Goal: Task Accomplishment & Management: Manage account settings

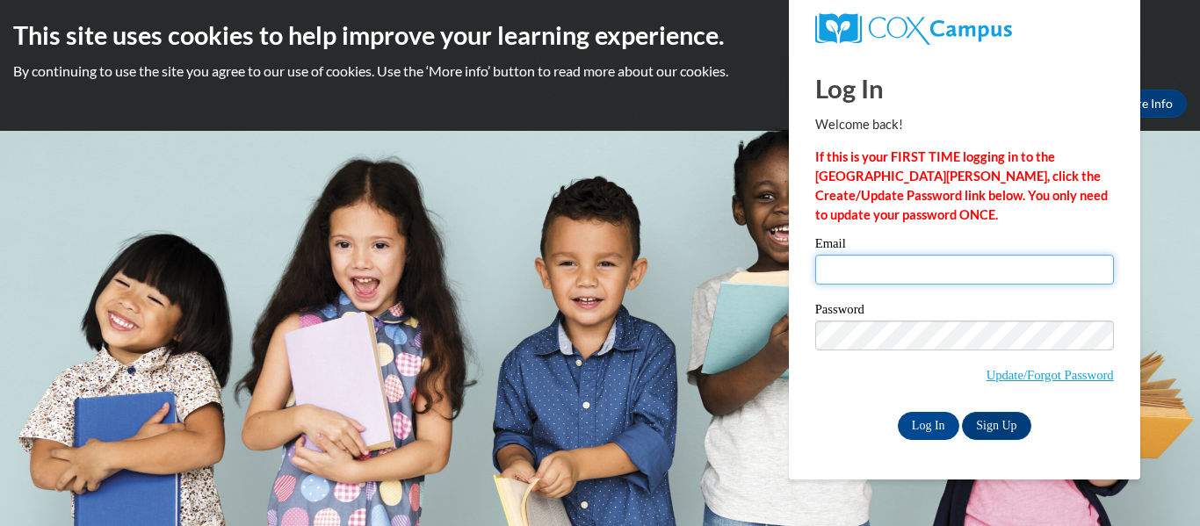
click at [895, 276] on input "Email" at bounding box center [964, 270] width 299 height 30
type input "atanders@kusd.edu"
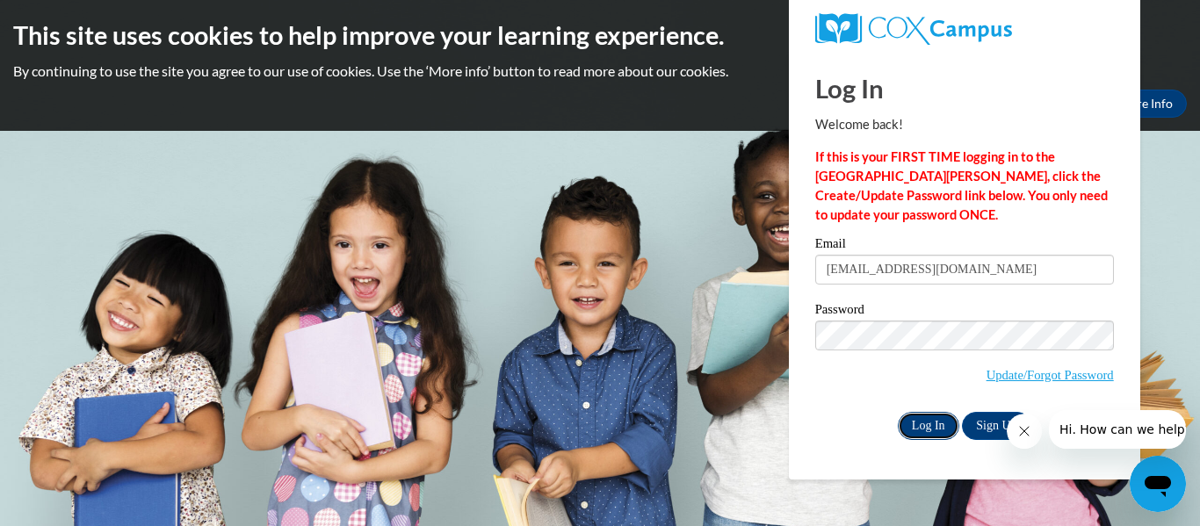
click at [938, 427] on input "Log In" at bounding box center [929, 426] width 62 height 28
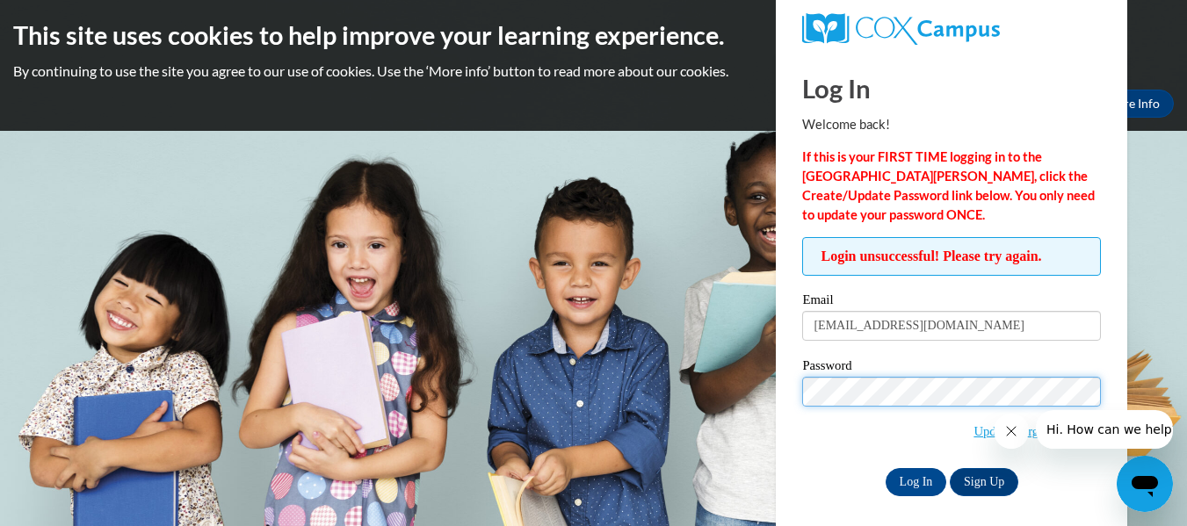
click at [886, 468] on input "Log In" at bounding box center [917, 482] width 62 height 28
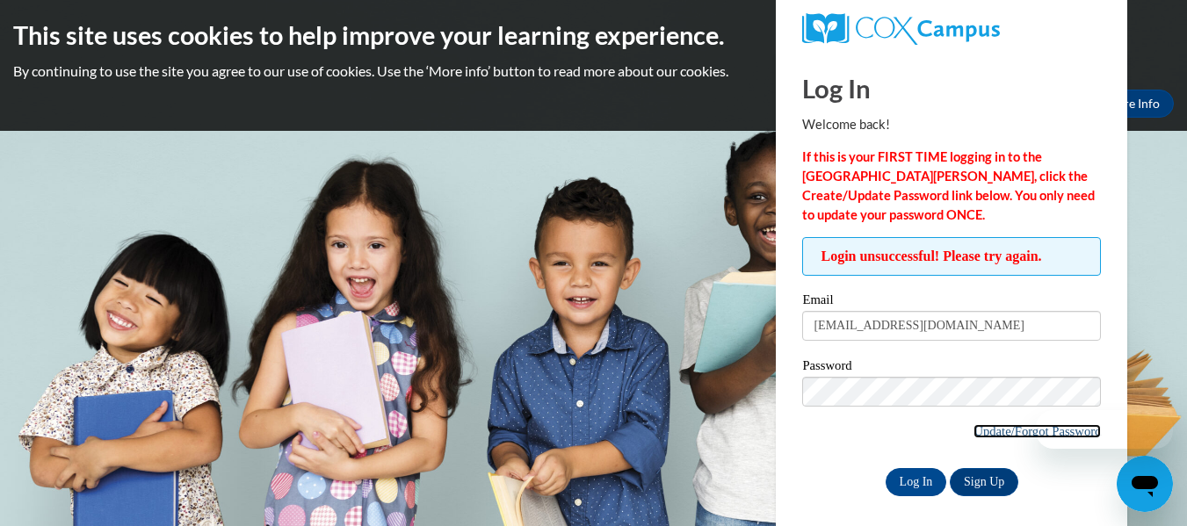
click at [978, 428] on link "Update/Forgot Password" at bounding box center [1037, 431] width 127 height 14
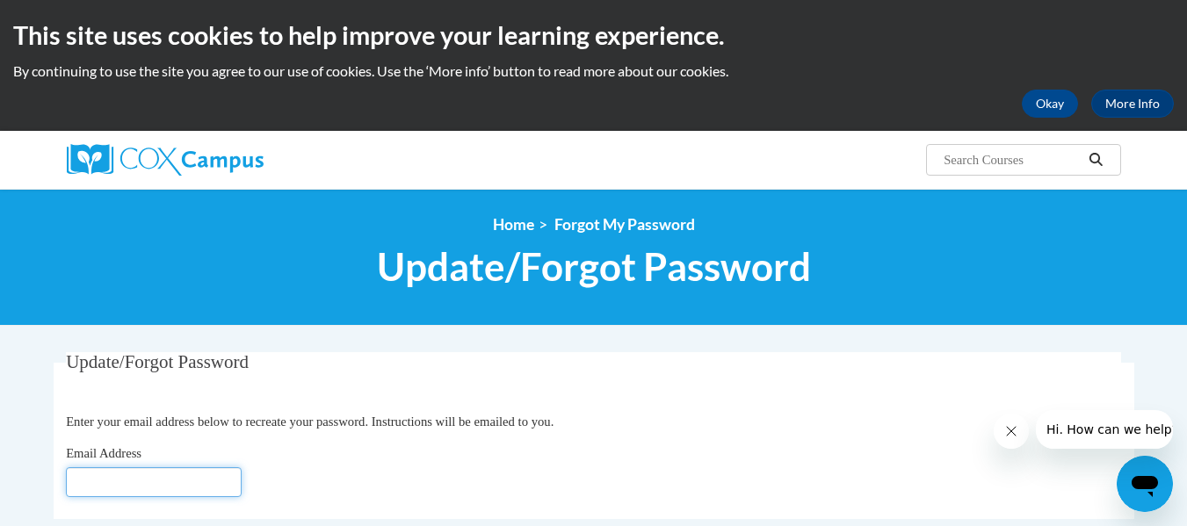
click at [151, 475] on input "Email Address" at bounding box center [154, 483] width 176 height 30
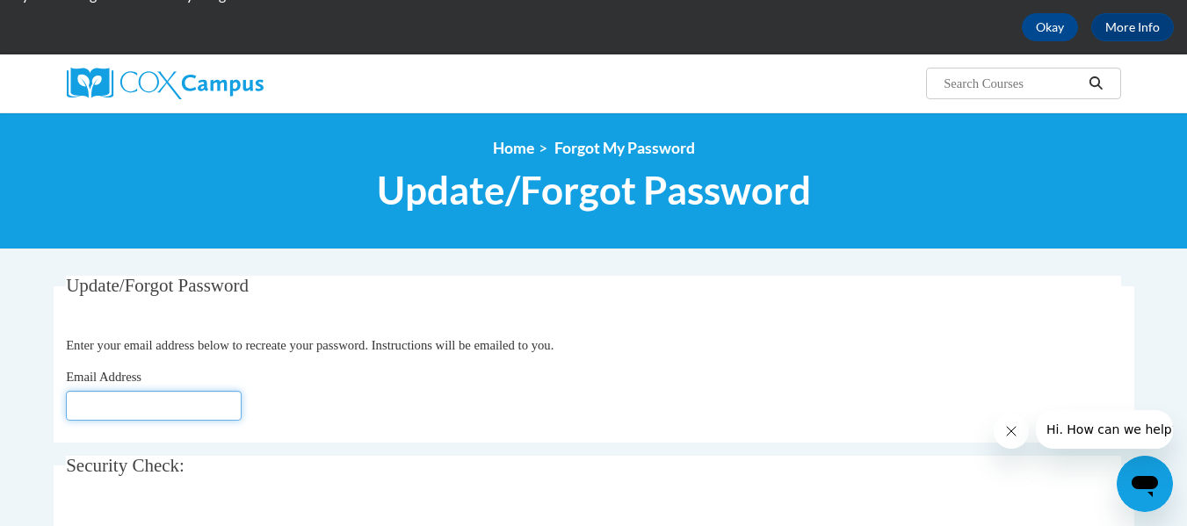
click at [159, 410] on input "Email Address" at bounding box center [154, 406] width 176 height 30
type input "[EMAIL_ADDRESS][DOMAIN_NAME]"
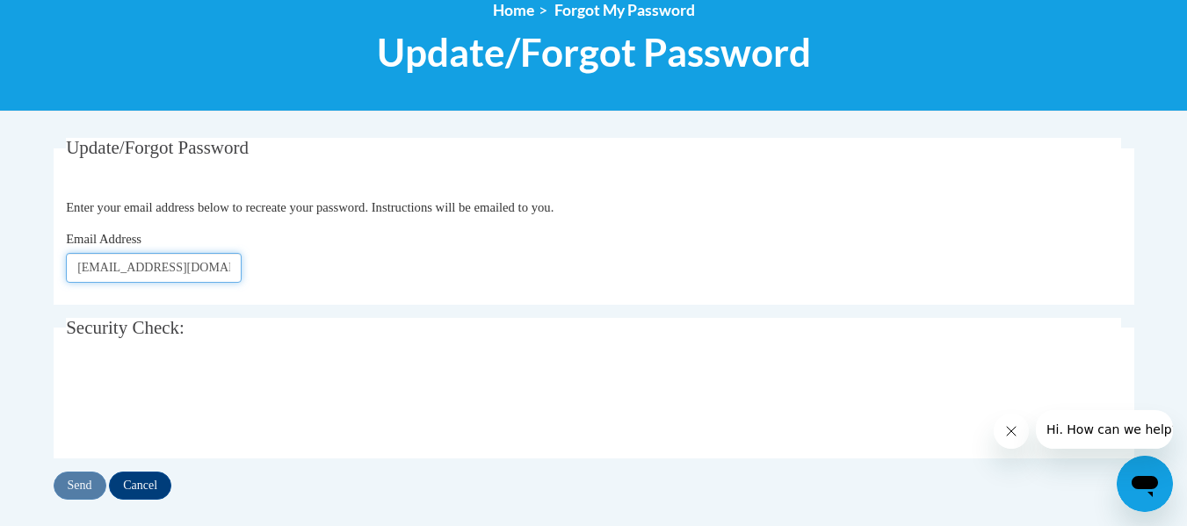
scroll to position [221, 0]
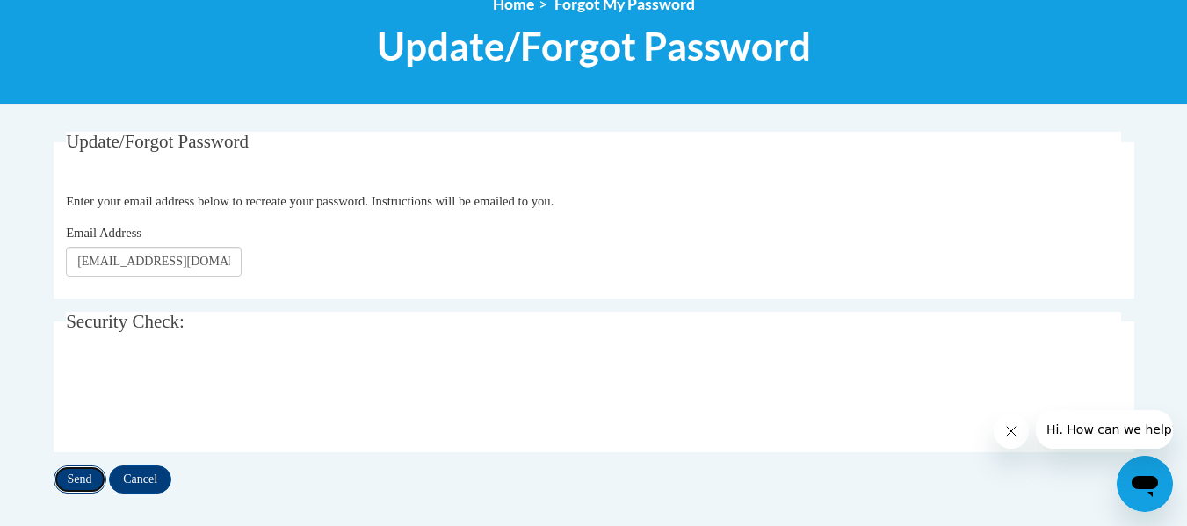
click at [69, 478] on input "Send" at bounding box center [80, 480] width 53 height 28
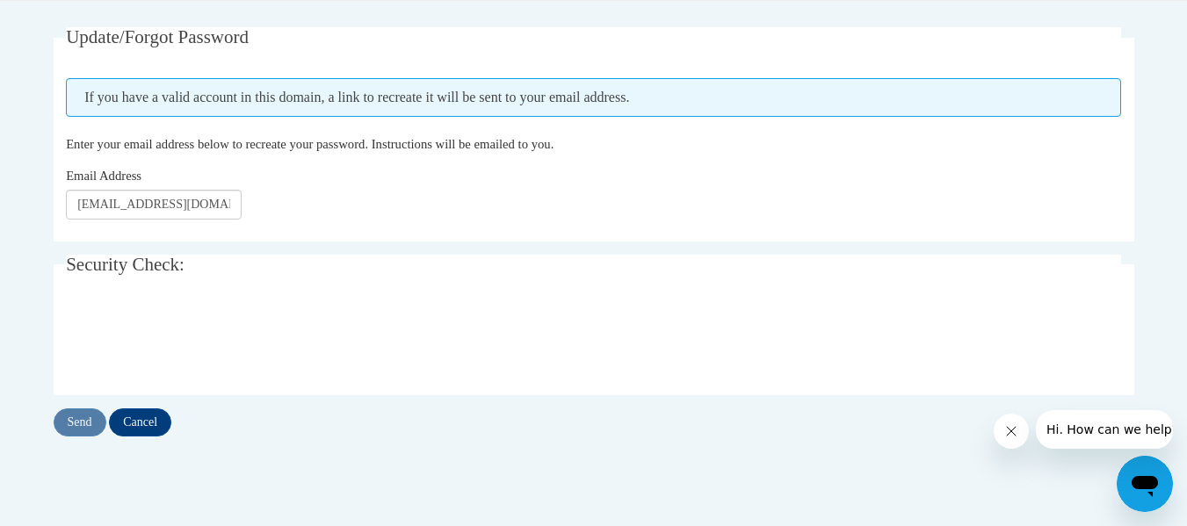
scroll to position [326, 0]
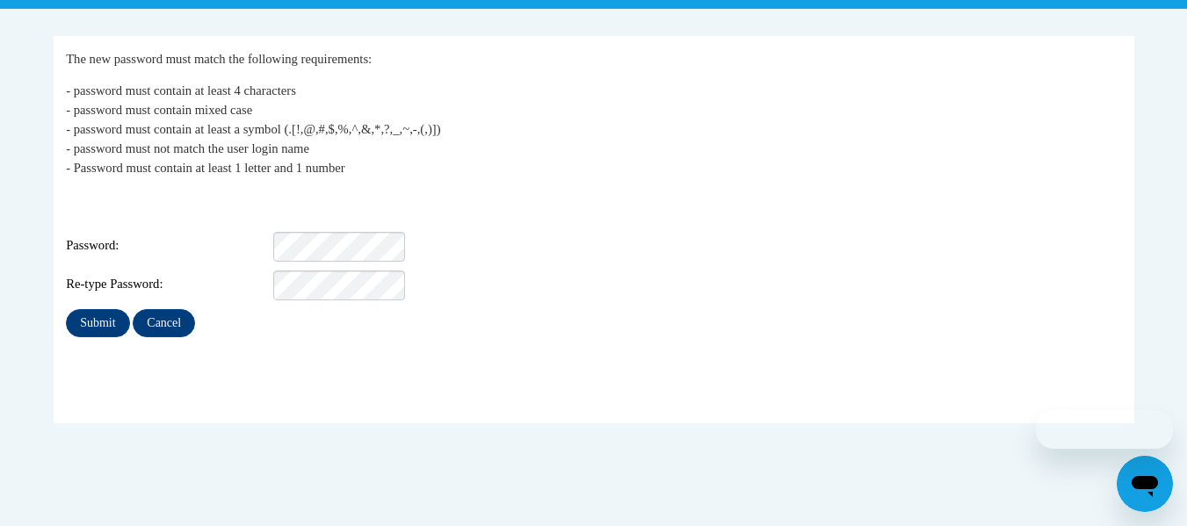
scroll to position [317, 0]
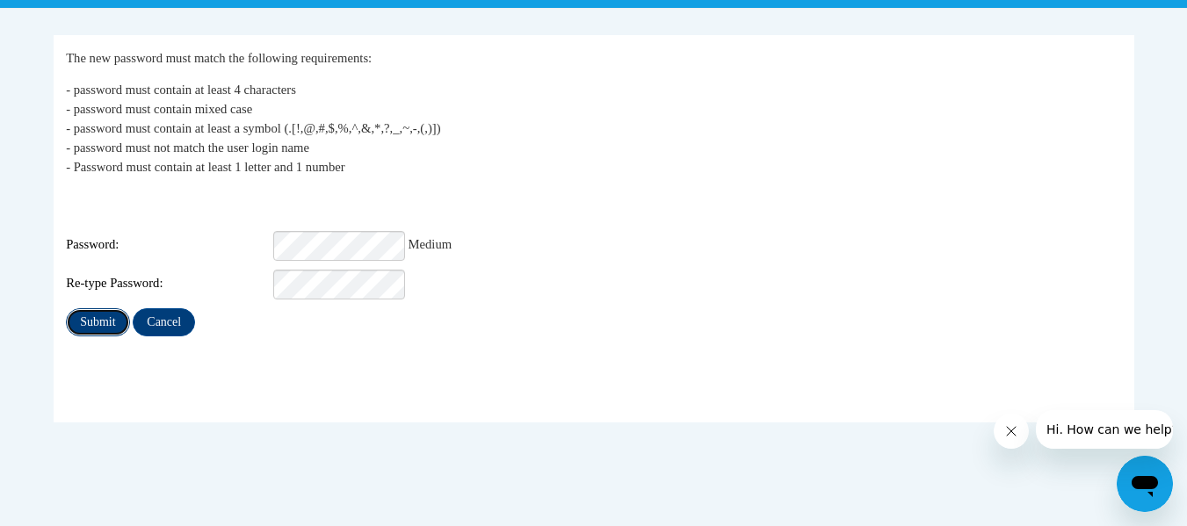
click at [90, 308] on input "Submit" at bounding box center [97, 322] width 63 height 28
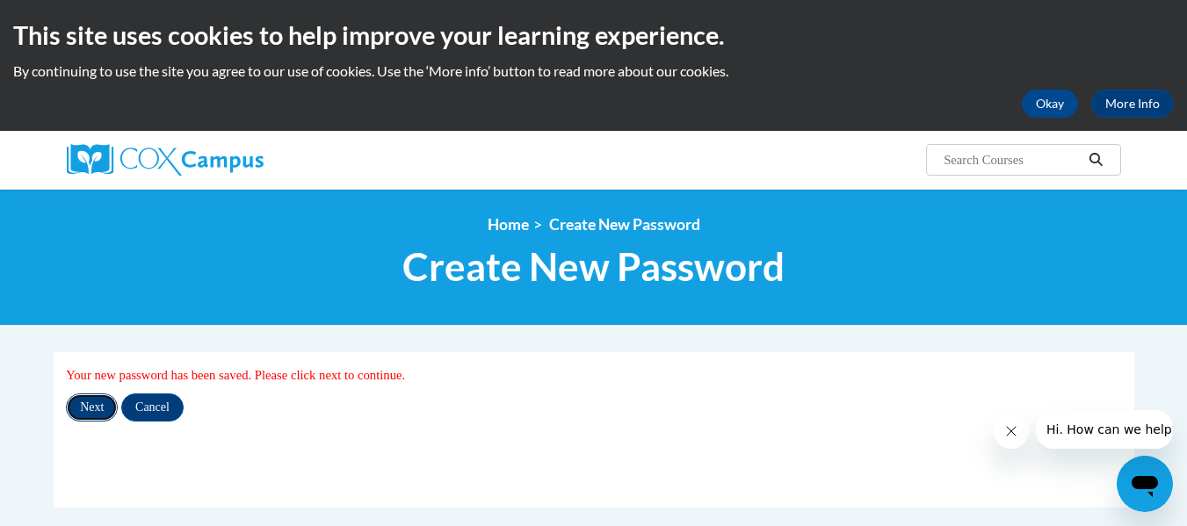
click at [97, 405] on input "Next" at bounding box center [92, 408] width 52 height 28
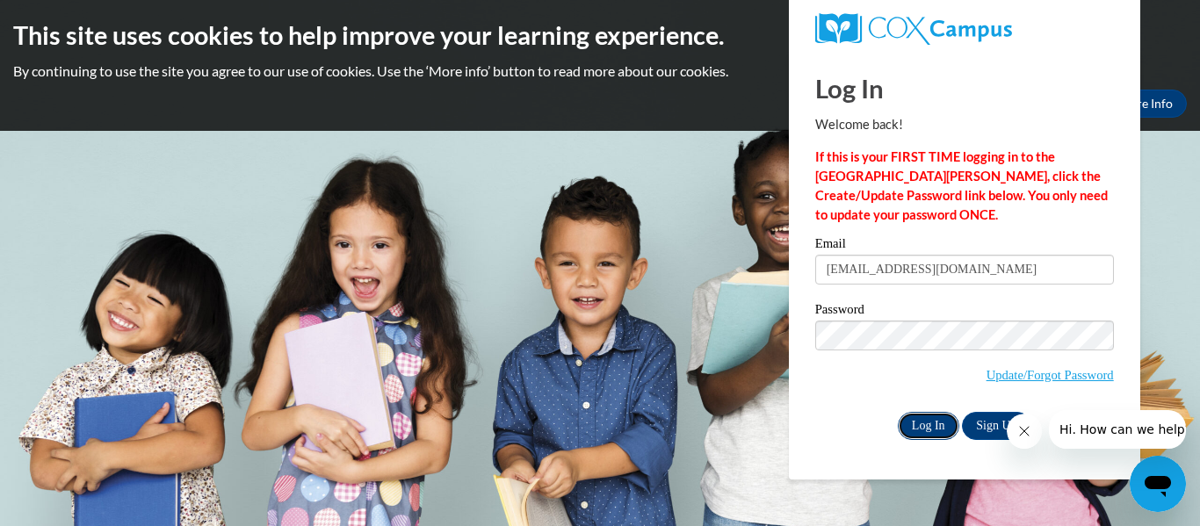
click at [922, 422] on input "Log In" at bounding box center [929, 426] width 62 height 28
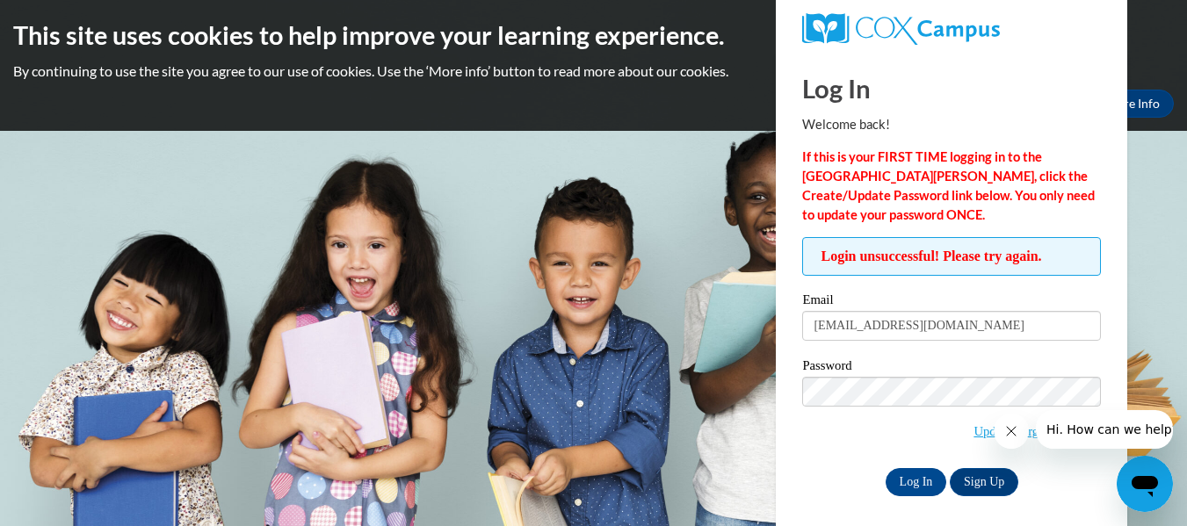
click at [852, 426] on span "Update/Forgot Password" at bounding box center [951, 413] width 299 height 73
click at [943, 491] on div "Log In Sign Up" at bounding box center [951, 482] width 299 height 28
click at [934, 488] on input "Log In" at bounding box center [917, 482] width 62 height 28
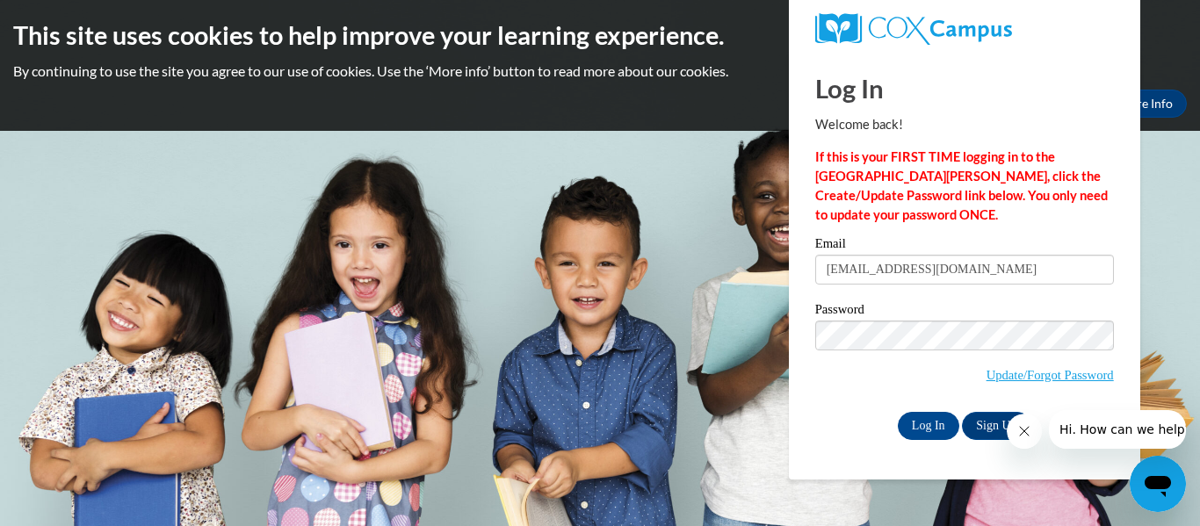
click at [858, 400] on div "Password Update/Forgot Password" at bounding box center [964, 355] width 299 height 104
click at [926, 417] on input "Log In" at bounding box center [929, 426] width 62 height 28
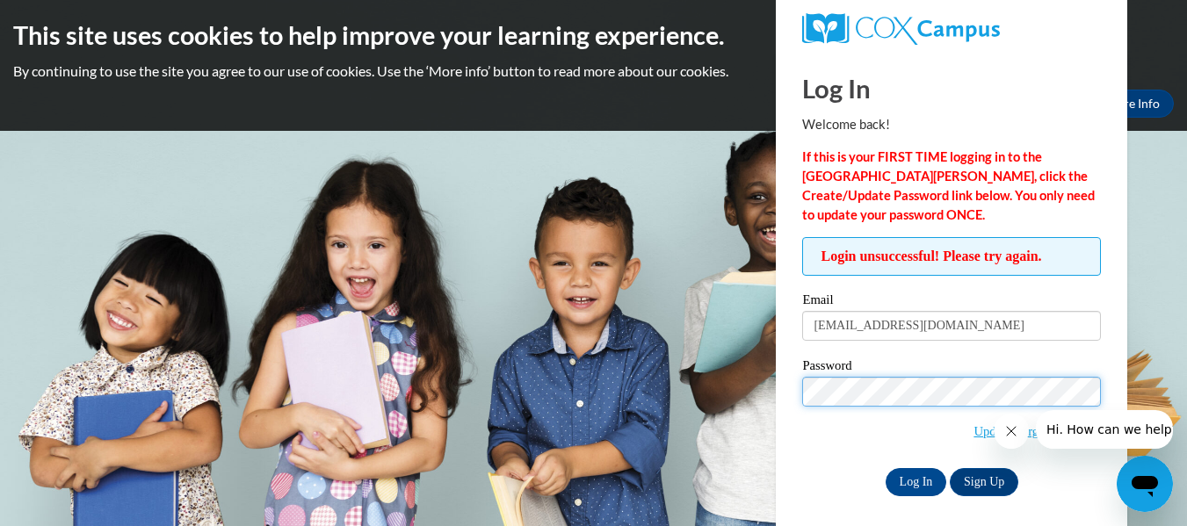
click at [886, 468] on input "Log In" at bounding box center [917, 482] width 62 height 28
click at [838, 453] on div "Password Update/Forgot Password" at bounding box center [951, 411] width 299 height 104
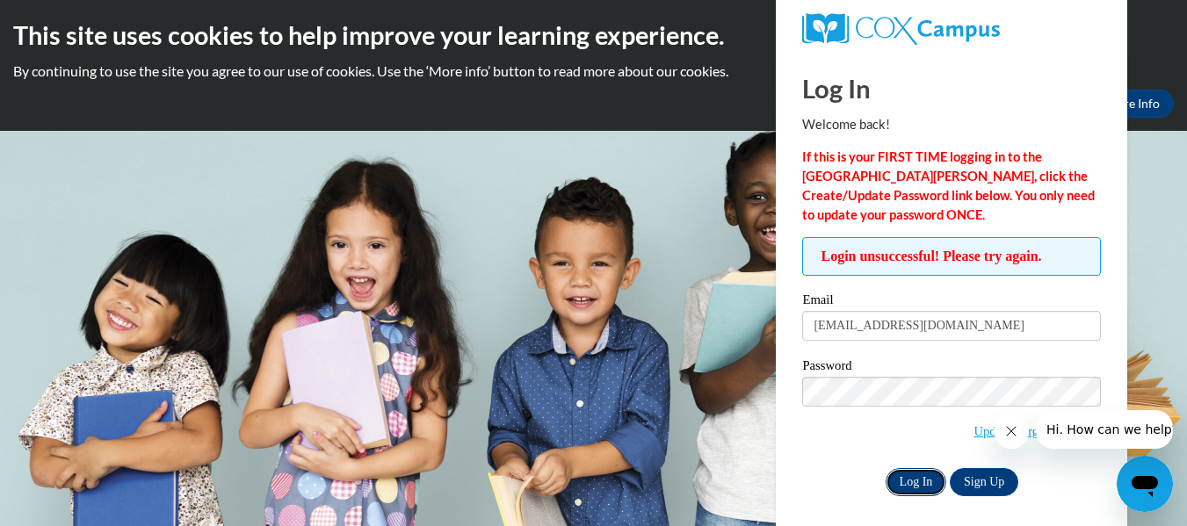
click at [926, 478] on input "Log In" at bounding box center [917, 482] width 62 height 28
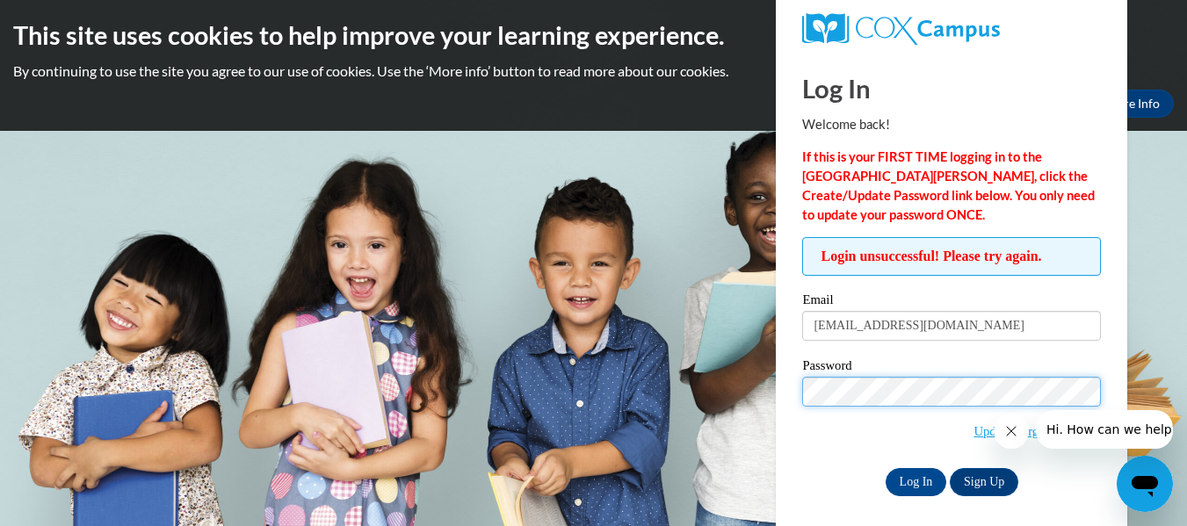
scroll to position [8, 0]
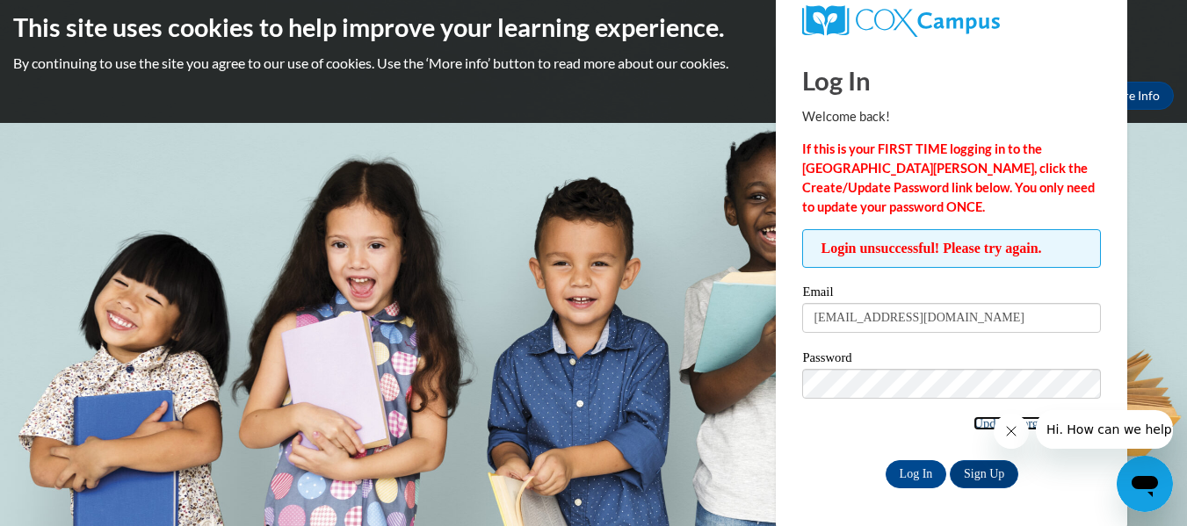
click at [982, 424] on link "Update/Forgot Password" at bounding box center [1037, 424] width 127 height 14
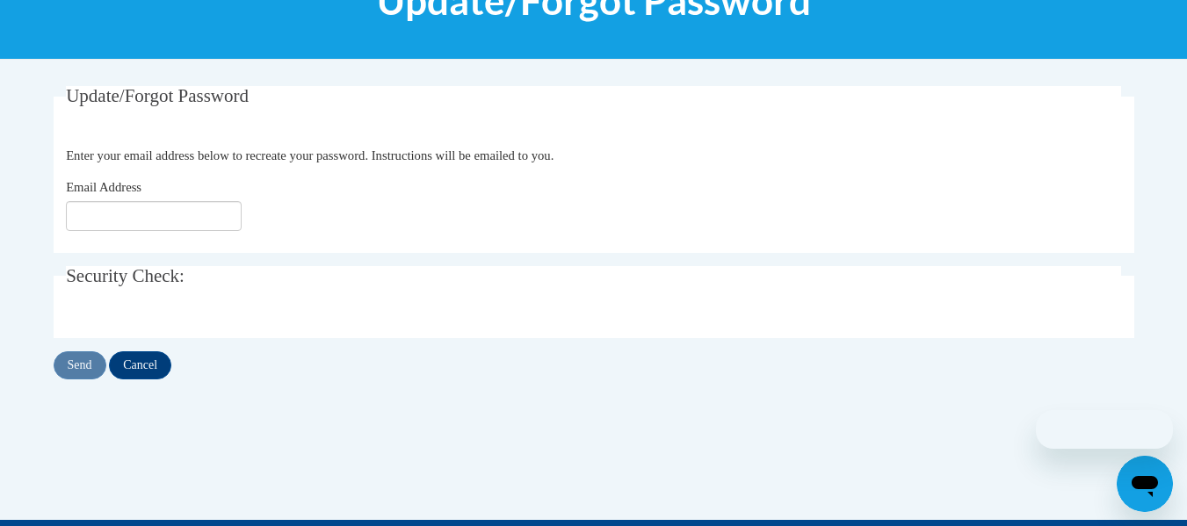
scroll to position [269, 0]
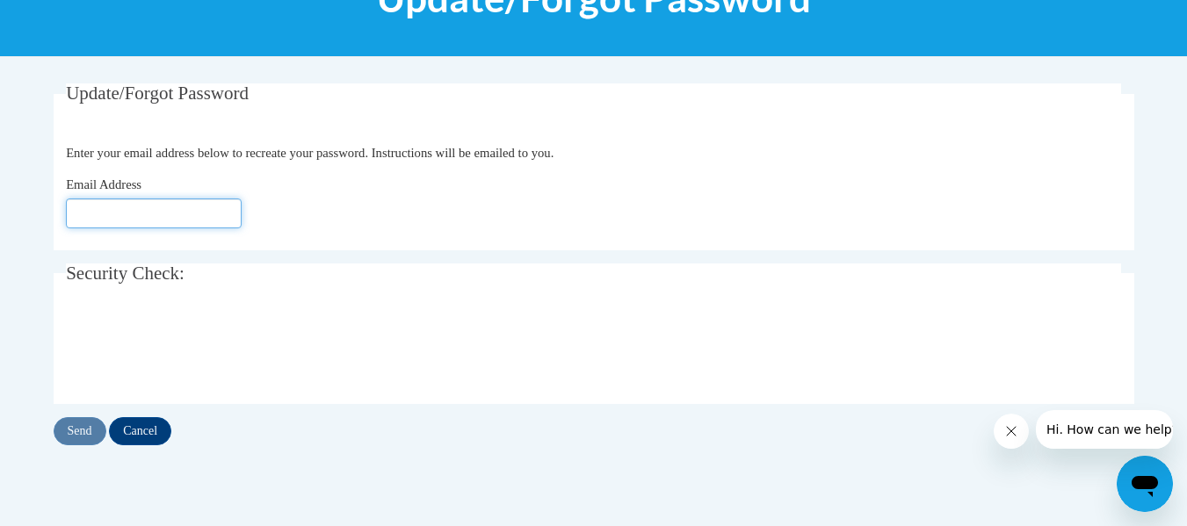
click at [180, 201] on input "Email Address" at bounding box center [154, 214] width 176 height 30
type input "[EMAIL_ADDRESS][DOMAIN_NAME]"
click at [83, 437] on input "Send" at bounding box center [80, 431] width 53 height 28
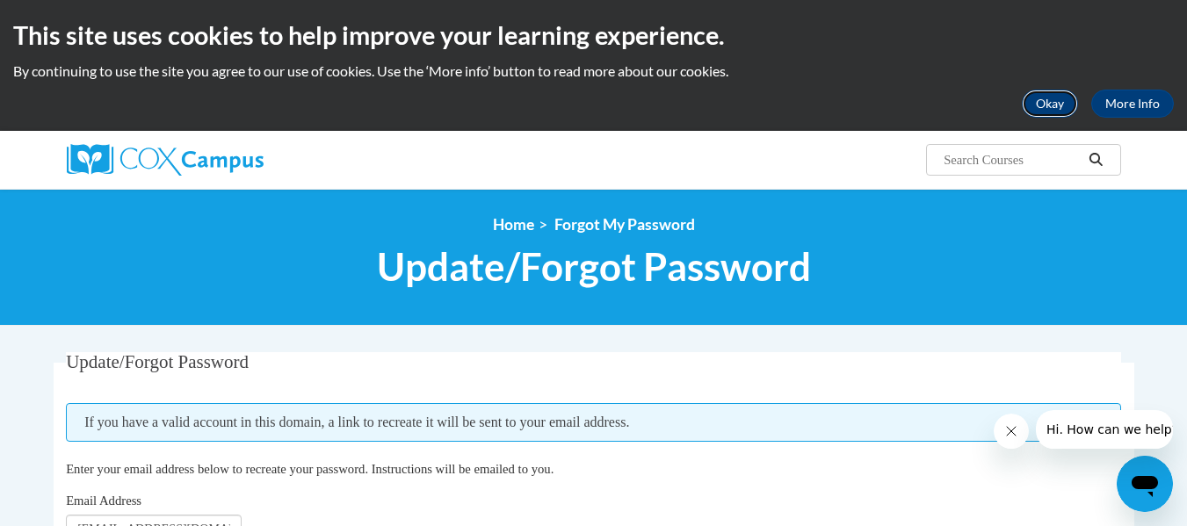
click at [1066, 107] on button "Okay" at bounding box center [1050, 104] width 56 height 28
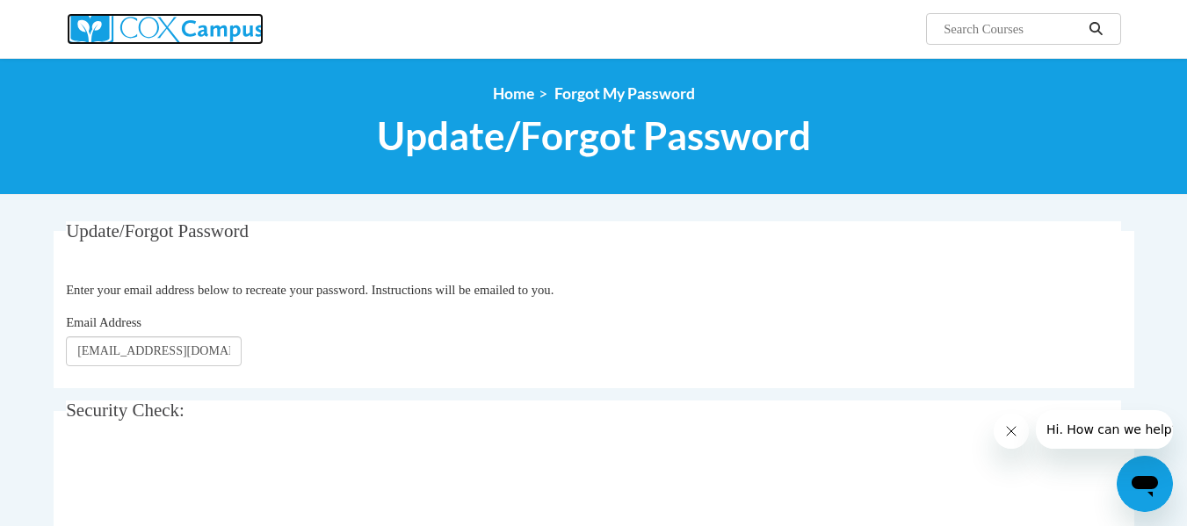
click at [153, 14] on img at bounding box center [165, 29] width 197 height 32
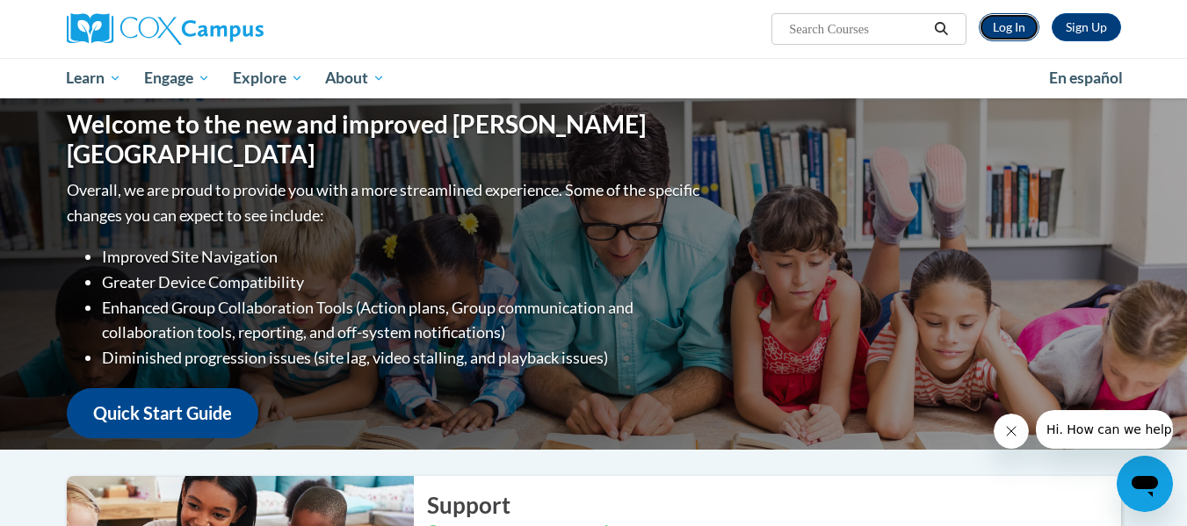
click at [1022, 17] on link "Log In" at bounding box center [1009, 27] width 61 height 28
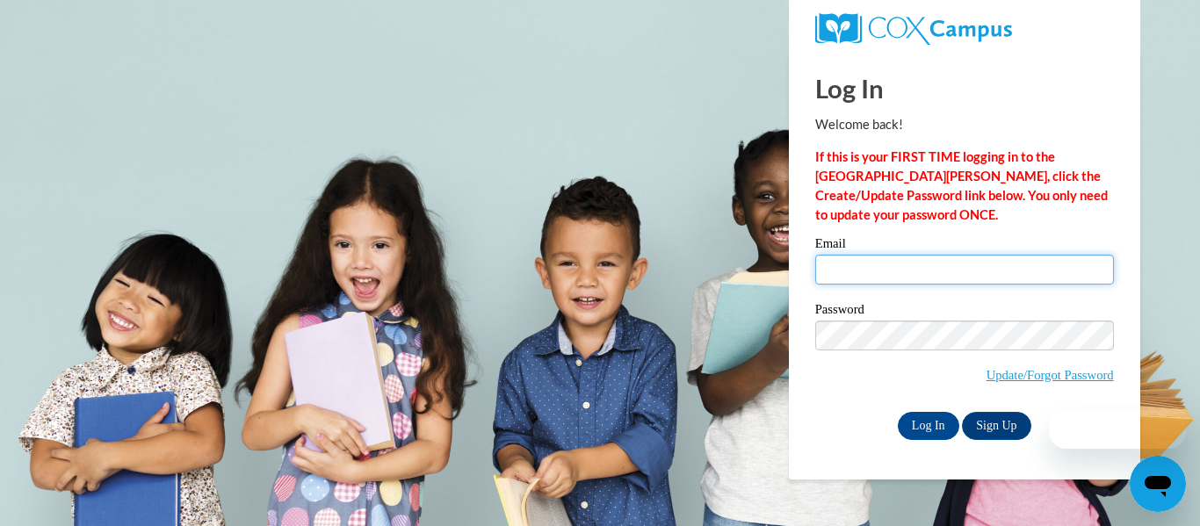
type input "[EMAIL_ADDRESS][DOMAIN_NAME]"
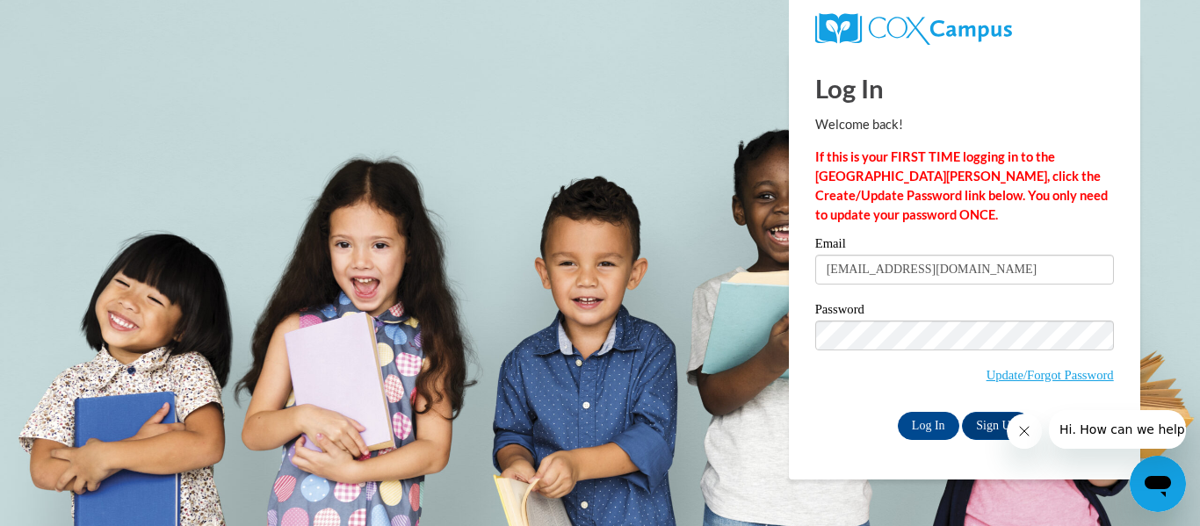
click at [723, 425] on body "Log In Welcome back! If this is your FIRST TIME logging in to the NEW Cox Campu…" at bounding box center [600, 263] width 1200 height 526
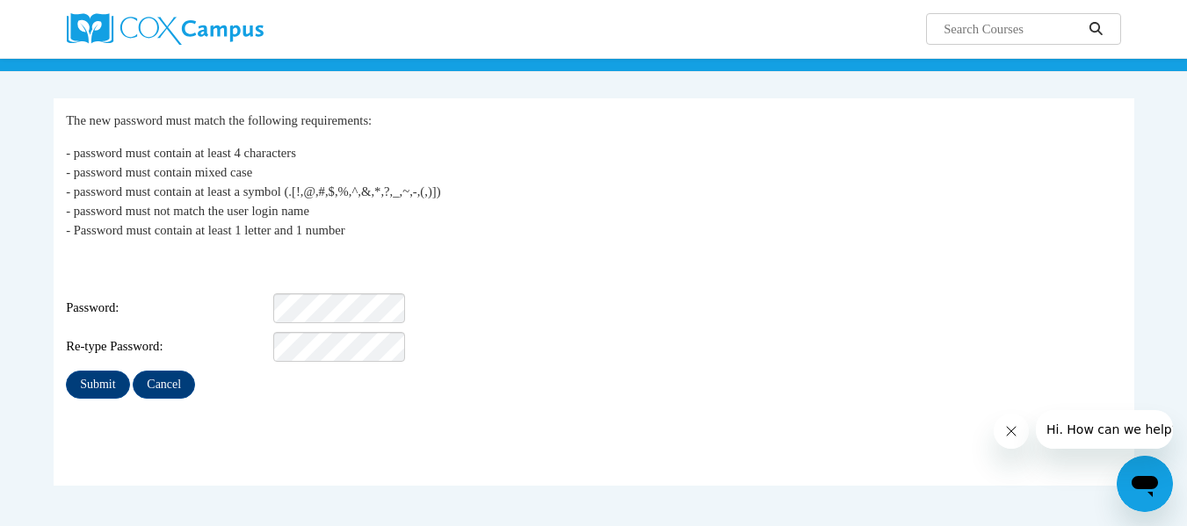
scroll to position [124, 0]
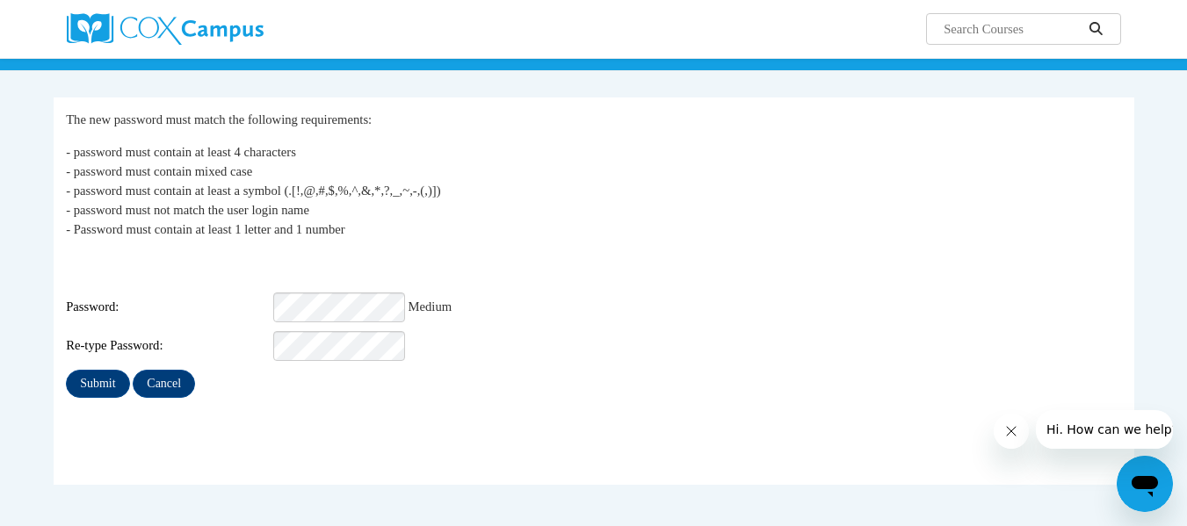
click at [247, 415] on fieldset "My Password The new password must match the following requirements: - password …" at bounding box center [594, 292] width 1081 height 388
click at [90, 370] on input "Submit" at bounding box center [97, 384] width 63 height 28
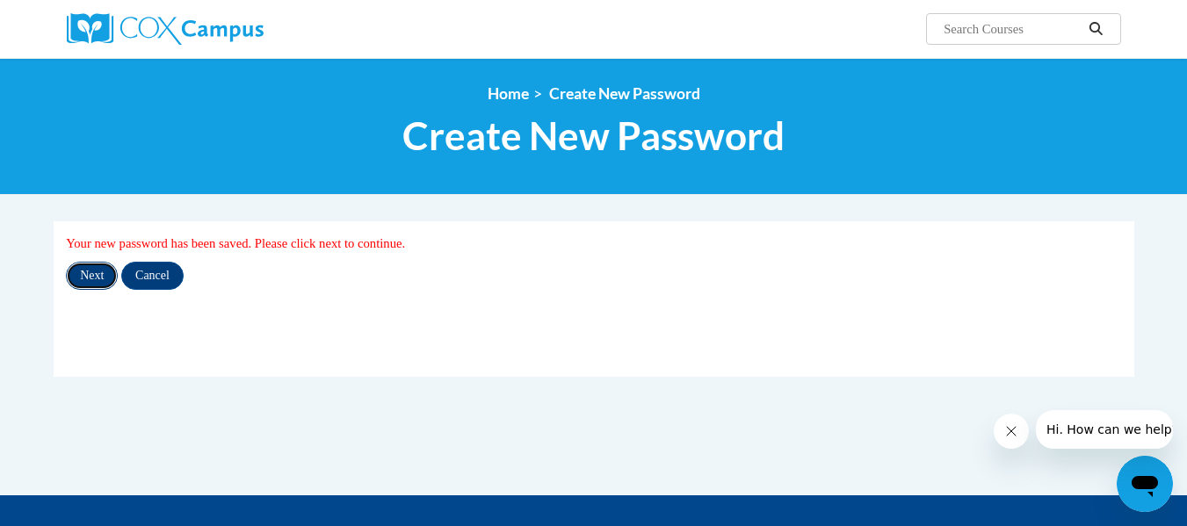
click at [97, 280] on input "Next" at bounding box center [92, 276] width 52 height 28
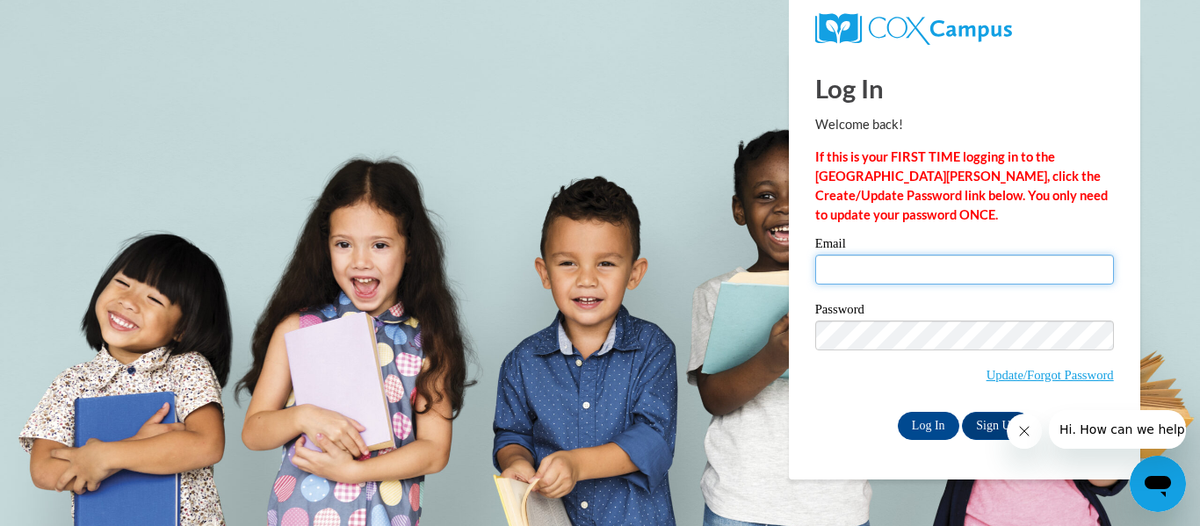
type input "[EMAIL_ADDRESS][DOMAIN_NAME]"
click at [864, 356] on span "Update/Forgot Password" at bounding box center [964, 357] width 299 height 73
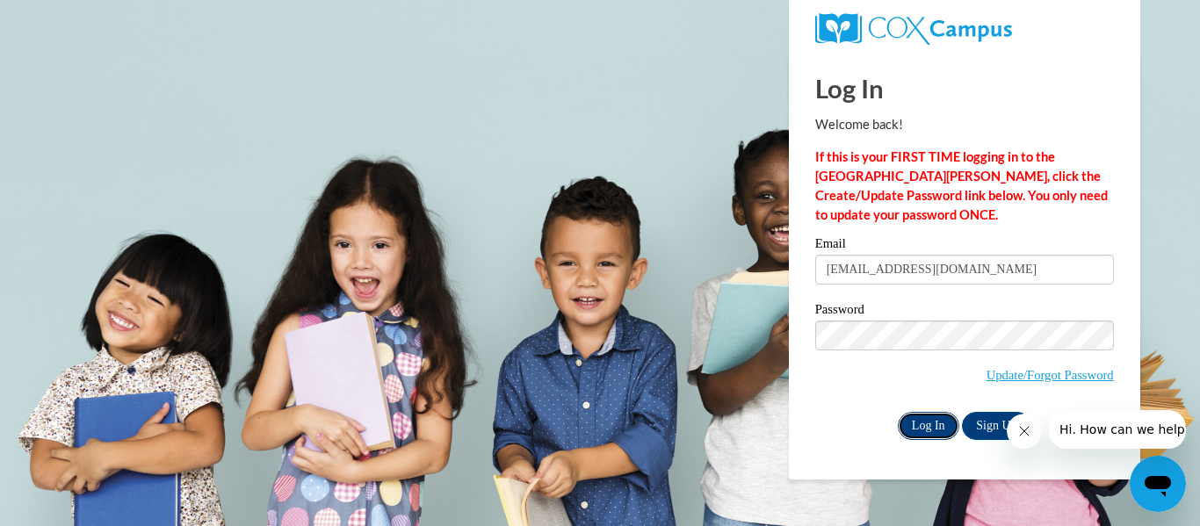
click at [930, 428] on input "Log In" at bounding box center [929, 426] width 62 height 28
